Goal: Find contact information: Find contact information

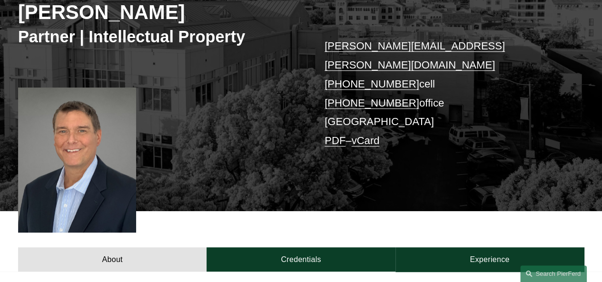
scroll to position [190, 0]
